Goal: Entertainment & Leisure: Browse casually

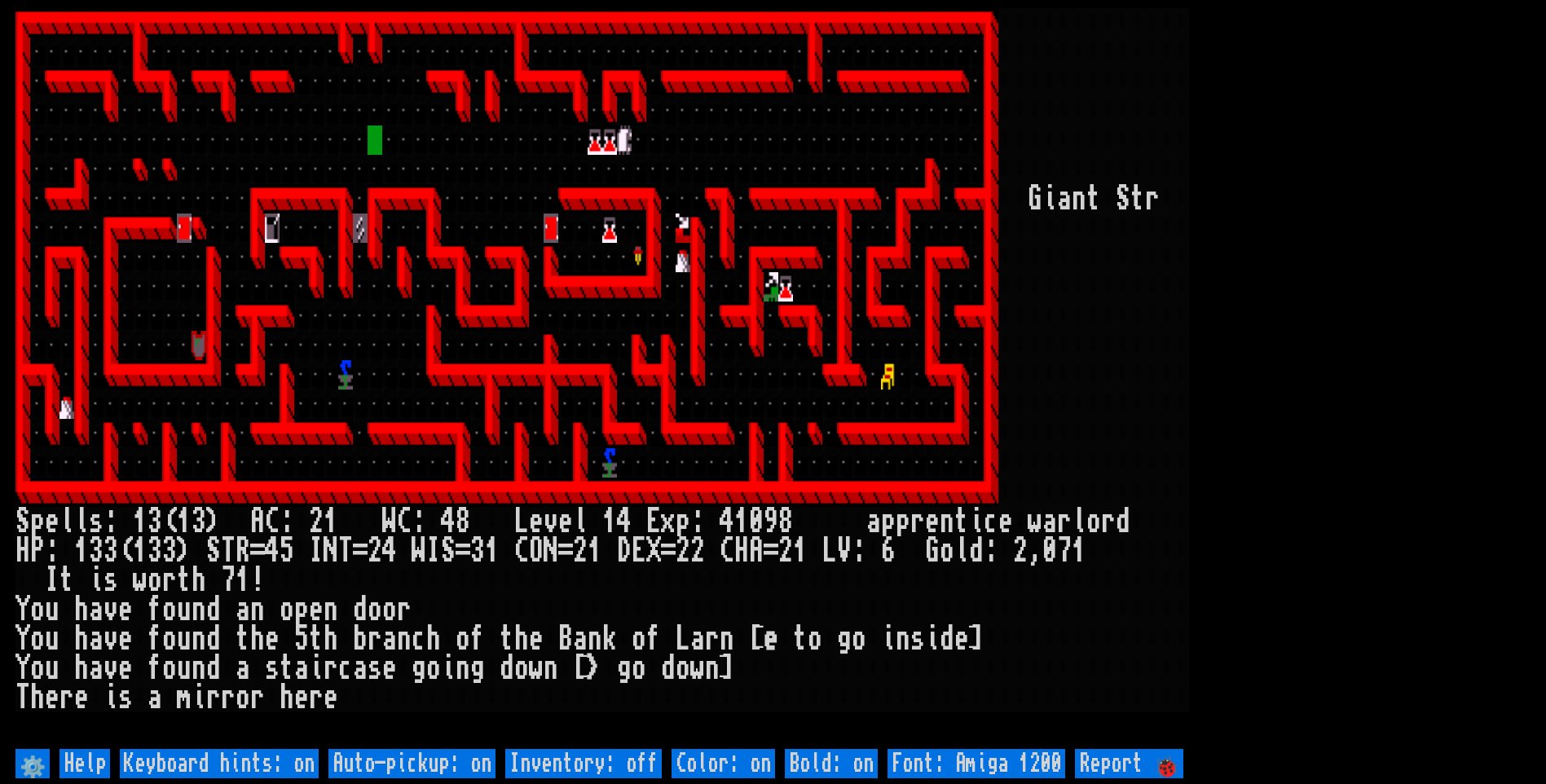
click at [400, 761] on off "Auto-pickup: on" at bounding box center [412, 763] width 167 height 29
type off "Auto-pickup: off"
